Goal: Consume media (video, audio): Consume media (video, audio)

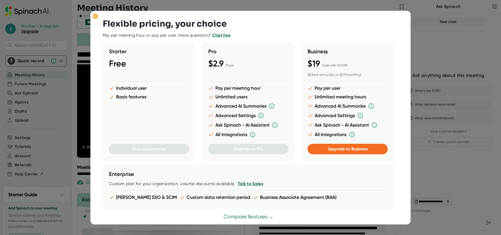
click at [370, 6] on div at bounding box center [250, 117] width 501 height 235
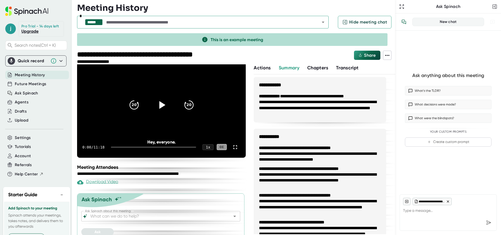
click at [162, 102] on icon at bounding box center [161, 104] width 13 height 13
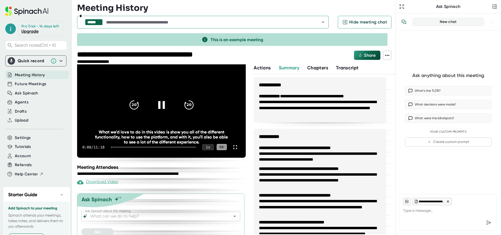
click at [206, 146] on div "1 x" at bounding box center [208, 147] width 12 height 6
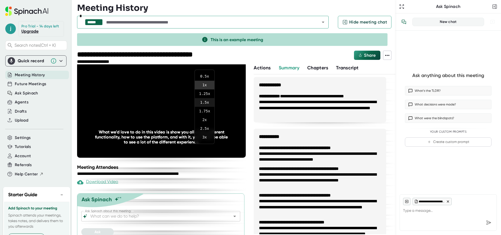
click at [210, 102] on li "1.5 x" at bounding box center [205, 102] width 20 height 9
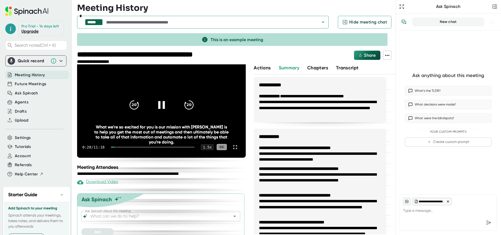
click at [161, 105] on icon at bounding box center [161, 105] width 7 height 8
click at [161, 105] on icon at bounding box center [162, 105] width 6 height 8
click at [459, 178] on div "Ask anything about this meeting What’s the TLDR? What decisions were made? What…" at bounding box center [447, 110] width 97 height 151
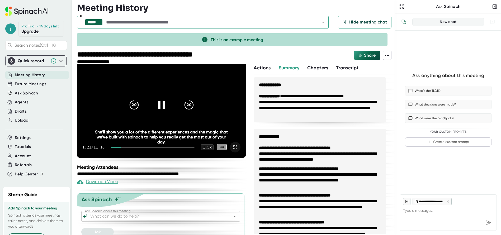
click at [233, 145] on icon at bounding box center [235, 147] width 6 height 6
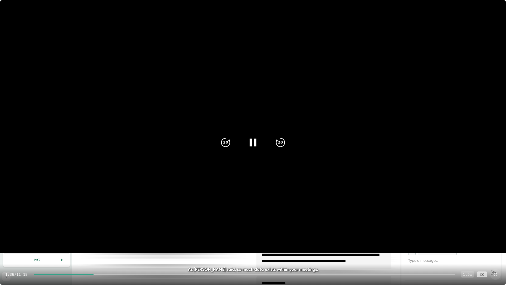
click at [470, 235] on div "1.5 x" at bounding box center [467, 274] width 13 height 6
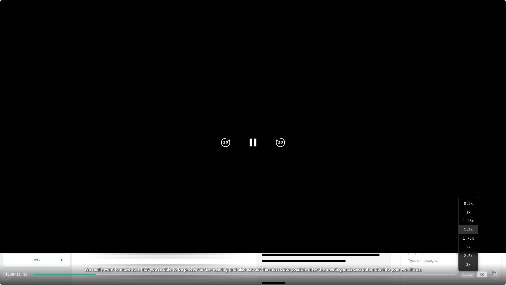
click at [471, 235] on div "1.5 x" at bounding box center [467, 274] width 13 height 6
click at [472, 235] on div "1.5 x" at bounding box center [467, 274] width 13 height 6
click at [497, 235] on icon at bounding box center [496, 274] width 4 height 4
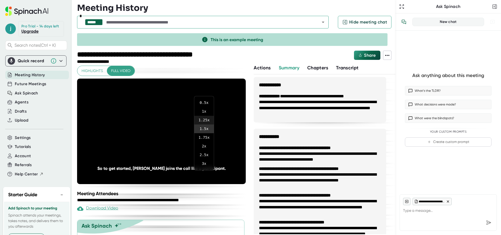
click at [208, 118] on li "1.25 x" at bounding box center [204, 120] width 20 height 9
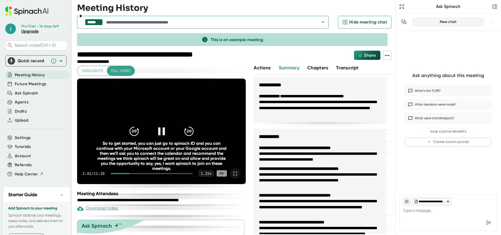
click at [159, 130] on icon at bounding box center [161, 130] width 13 height 13
click at [366, 54] on span "Share" at bounding box center [370, 55] width 12 height 5
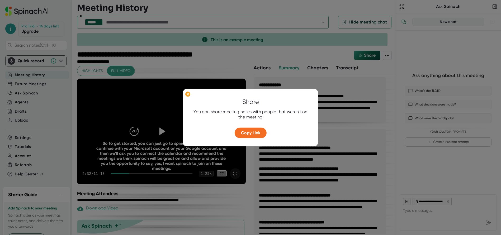
click at [302, 55] on div at bounding box center [250, 117] width 501 height 235
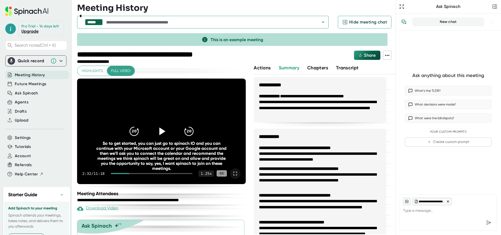
click at [38, 10] on icon at bounding box center [32, 11] width 18 height 6
